Goal: Transaction & Acquisition: Download file/media

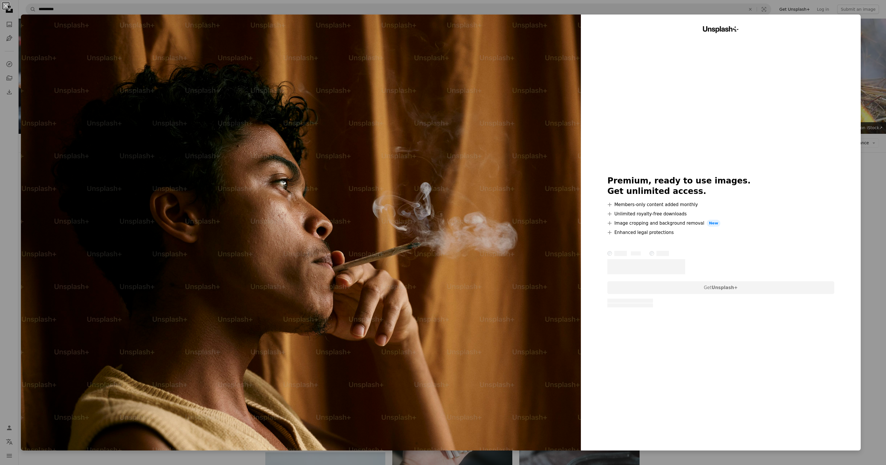
scroll to position [523, 0]
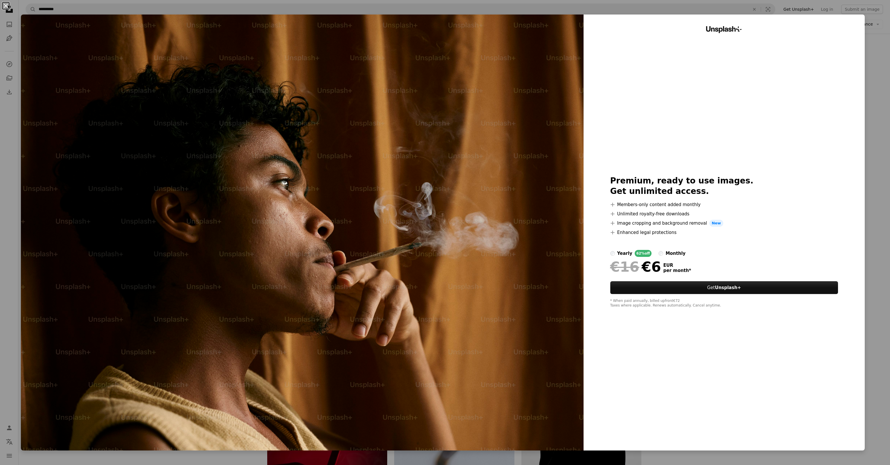
click at [3, 4] on button "An X shape" at bounding box center [5, 5] width 7 height 7
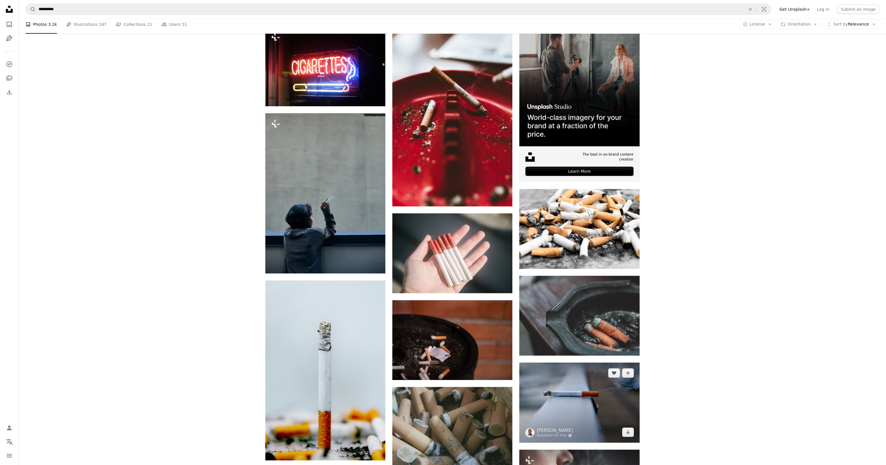
scroll to position [116, 0]
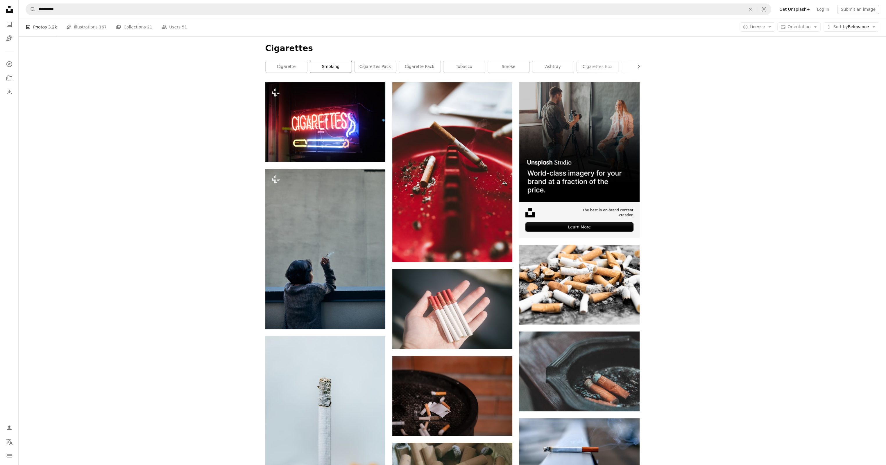
click at [327, 67] on link "smoking" at bounding box center [331, 67] width 42 height 12
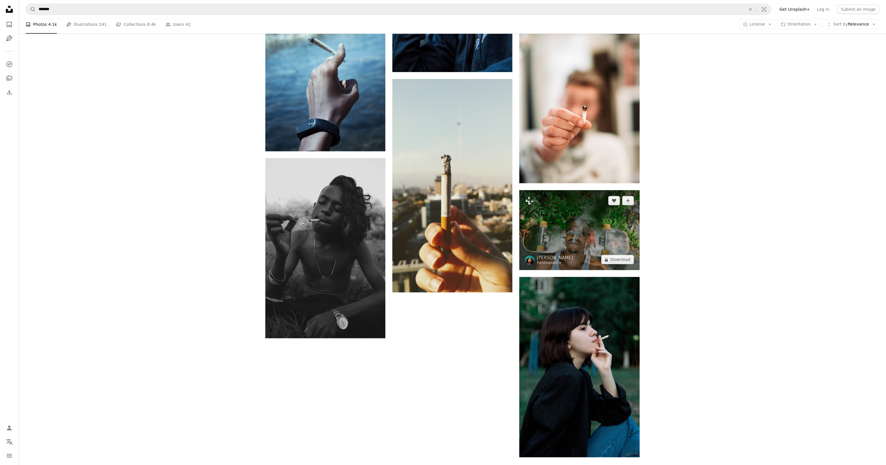
scroll to position [843, 0]
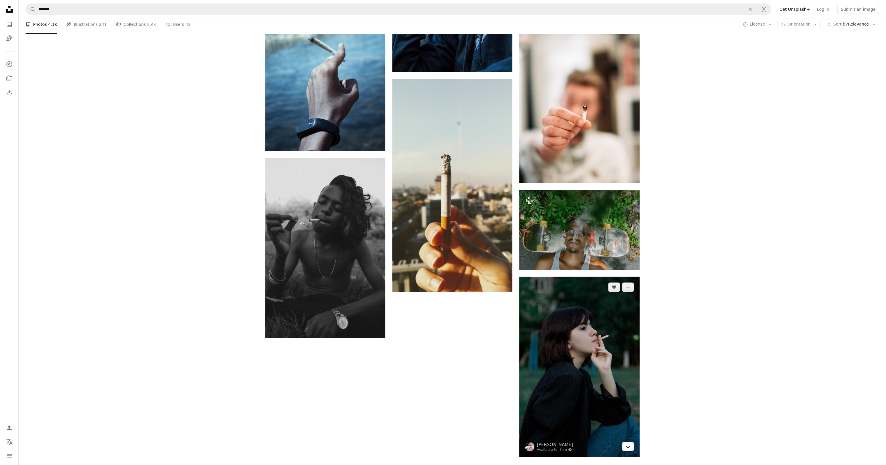
click at [630, 450] on link "Arrow pointing down" at bounding box center [628, 446] width 12 height 9
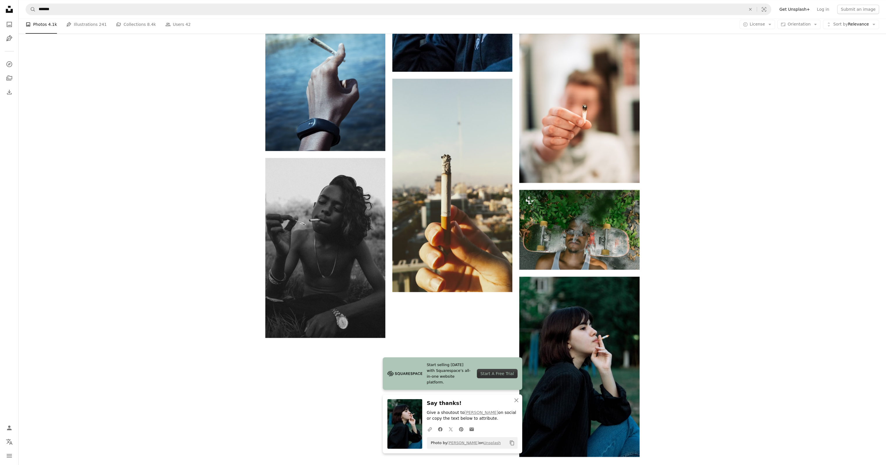
click at [510, 445] on icon "Copy content" at bounding box center [511, 443] width 5 height 5
click at [512, 443] on icon "Copy content" at bounding box center [511, 443] width 5 height 5
